Goal: Task Accomplishment & Management: Use online tool/utility

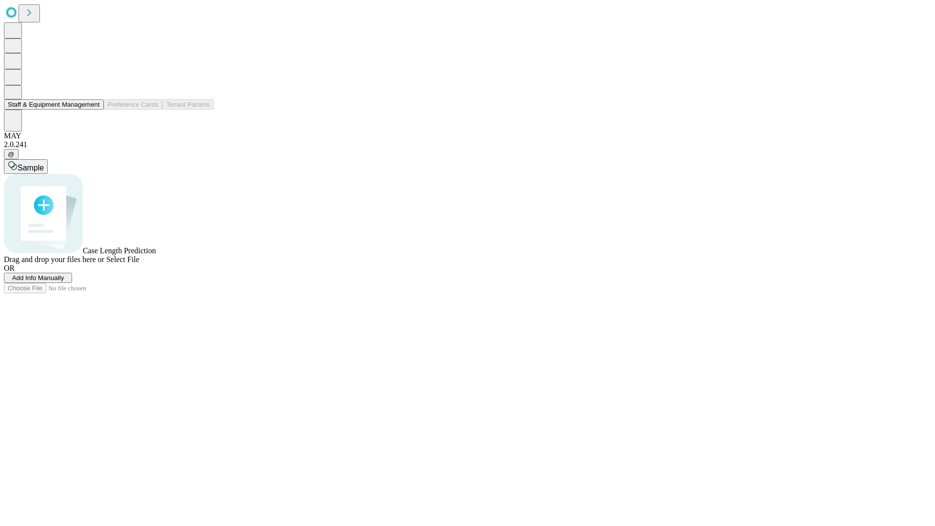
click at [93, 110] on button "Staff & Equipment Management" at bounding box center [54, 104] width 100 height 10
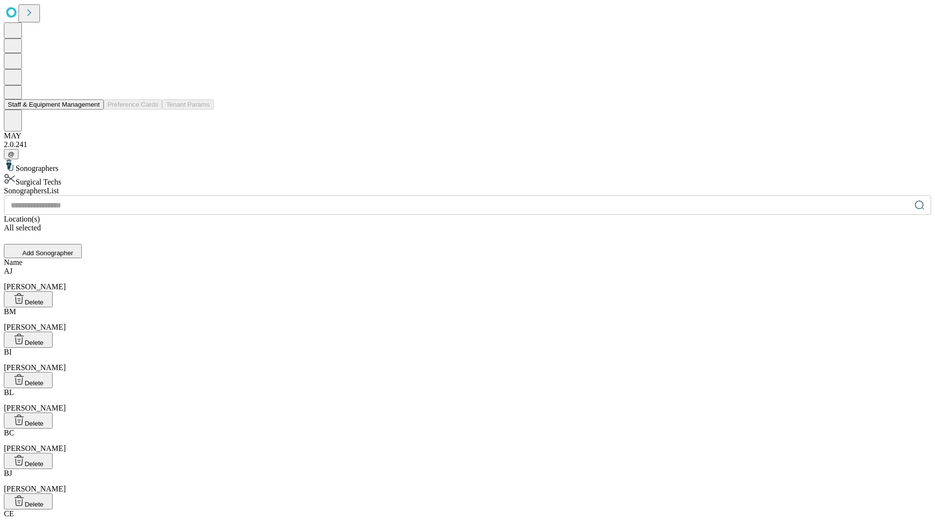
click at [93, 110] on button "Staff & Equipment Management" at bounding box center [54, 104] width 100 height 10
